Goal: Find specific page/section: Find specific page/section

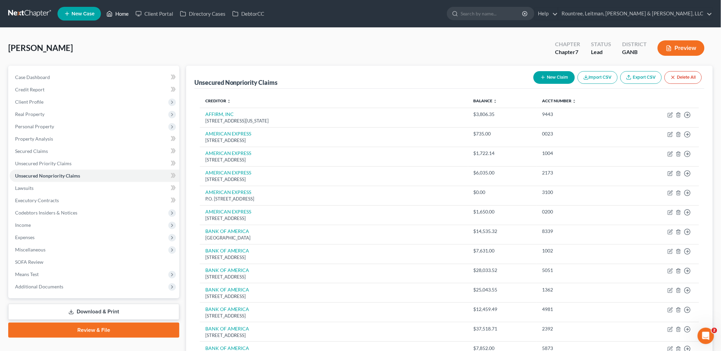
drag, startPoint x: 119, startPoint y: 12, endPoint x: 189, endPoint y: 0, distance: 71.5
click at [118, 12] on link "Home" at bounding box center [117, 14] width 29 height 12
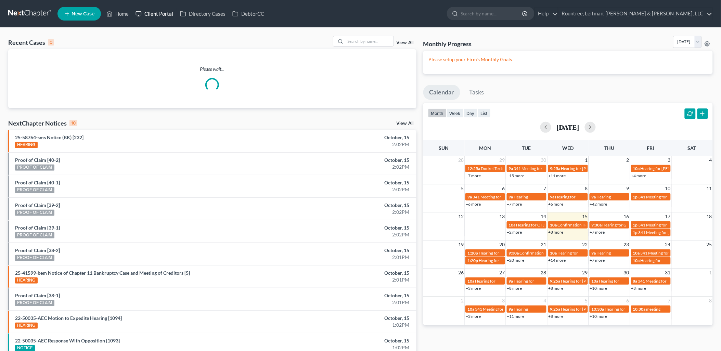
click at [151, 16] on link "Client Portal" at bounding box center [154, 14] width 44 height 12
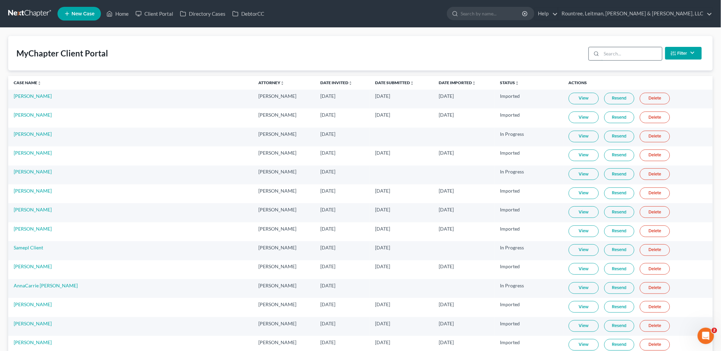
click at [622, 56] on input "search" at bounding box center [631, 53] width 61 height 13
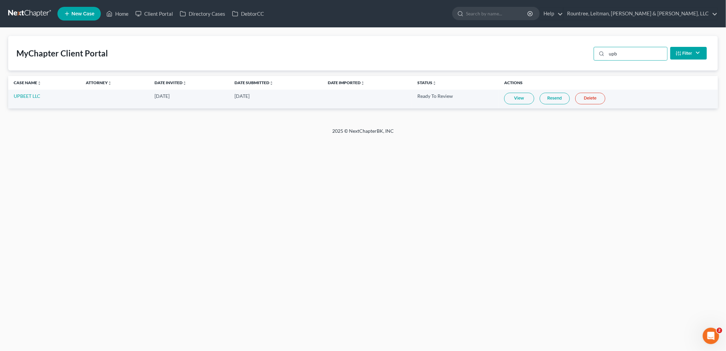
click at [512, 98] on link "View" at bounding box center [519, 99] width 30 height 12
click at [619, 52] on input "upb" at bounding box center [637, 53] width 61 height 13
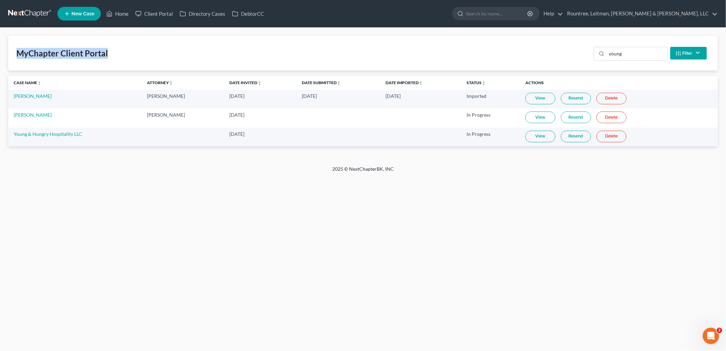
drag, startPoint x: 111, startPoint y: 52, endPoint x: 16, endPoint y: 39, distance: 96.3
click at [16, 39] on div "MyChapter Client Portal young Filter Status Filter... Invited In Progress Ready…" at bounding box center [363, 53] width 710 height 35
drag, startPoint x: 16, startPoint y: 39, endPoint x: 146, endPoint y: 61, distance: 132.4
click at [146, 61] on div "MyChapter Client Portal young Filter Status Filter... Invited In Progress Ready…" at bounding box center [363, 53] width 710 height 35
click at [631, 49] on input "young" at bounding box center [637, 53] width 61 height 13
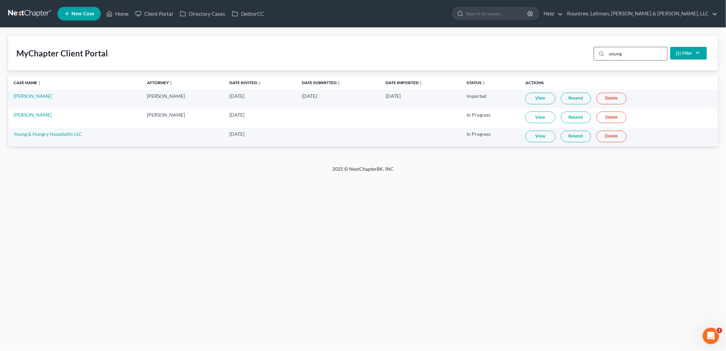
click at [631, 49] on input "young" at bounding box center [637, 53] width 61 height 13
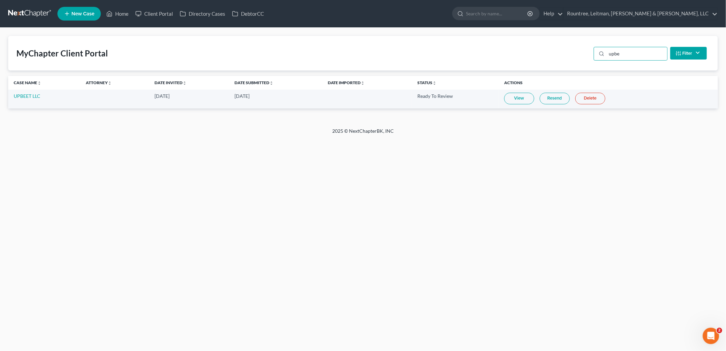
click at [530, 93] on link "View" at bounding box center [519, 99] width 30 height 12
click at [623, 55] on input "upbe" at bounding box center [637, 53] width 61 height 13
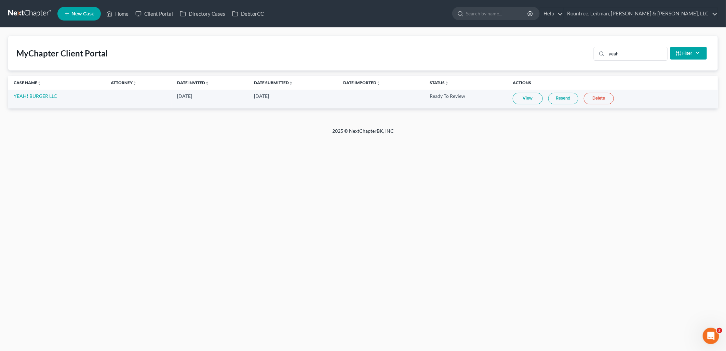
click at [529, 94] on link "View" at bounding box center [528, 99] width 30 height 12
click at [623, 54] on input "yeah" at bounding box center [637, 53] width 61 height 13
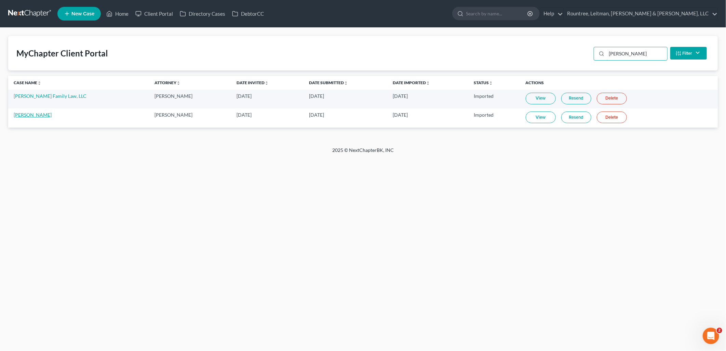
type input "marple"
click at [36, 115] on link "David Marple" at bounding box center [33, 115] width 38 height 6
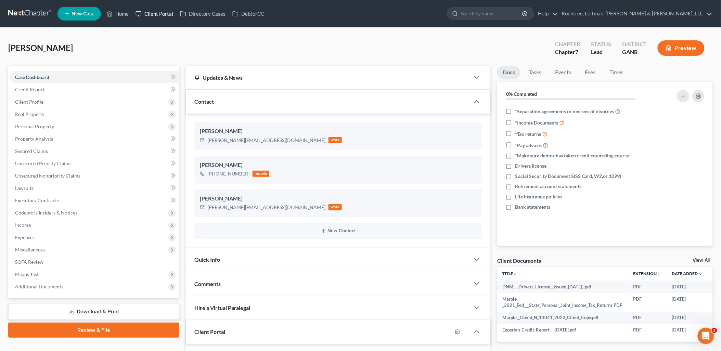
click at [161, 12] on link "Client Portal" at bounding box center [154, 14] width 44 height 12
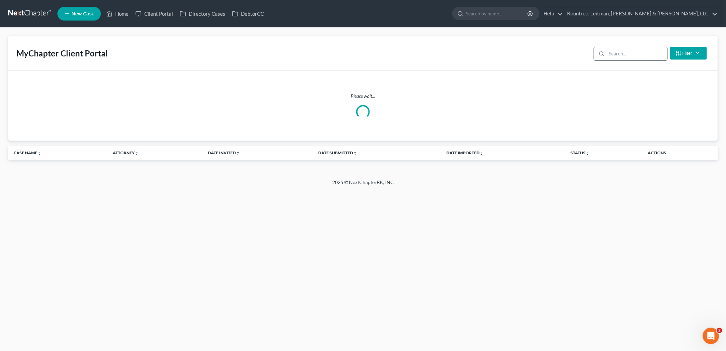
click at [637, 54] on input "search" at bounding box center [637, 53] width 61 height 13
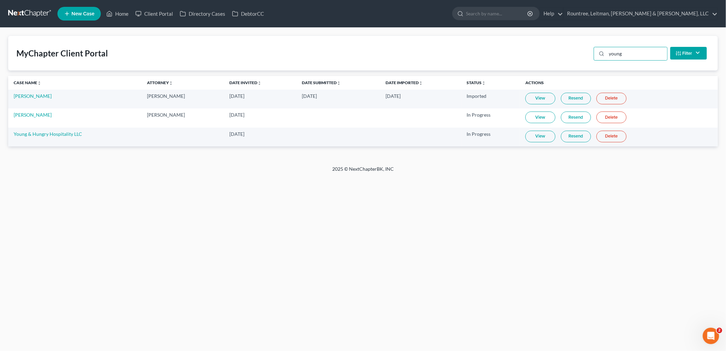
click at [547, 136] on link "View" at bounding box center [541, 137] width 30 height 12
click at [620, 54] on input "young" at bounding box center [637, 53] width 61 height 13
click at [619, 54] on input "young" at bounding box center [637, 53] width 61 height 13
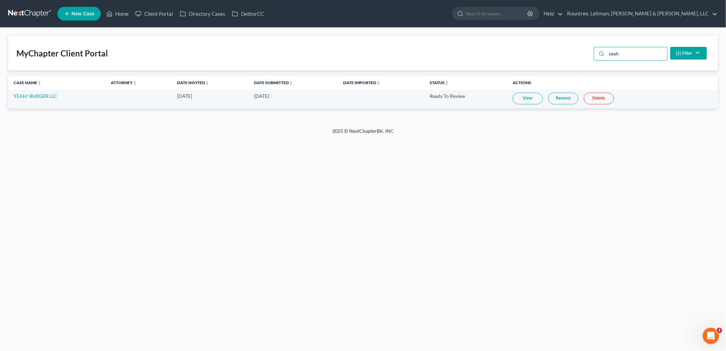
type input "yeah"
click at [529, 98] on link "View" at bounding box center [528, 99] width 30 height 12
